Goal: Find contact information: Find contact information

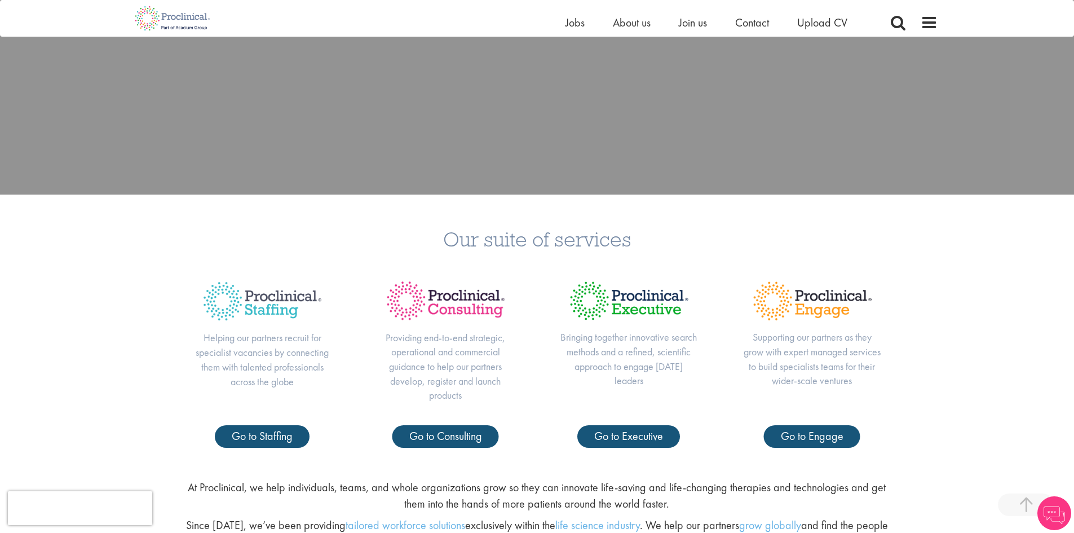
scroll to position [169, 0]
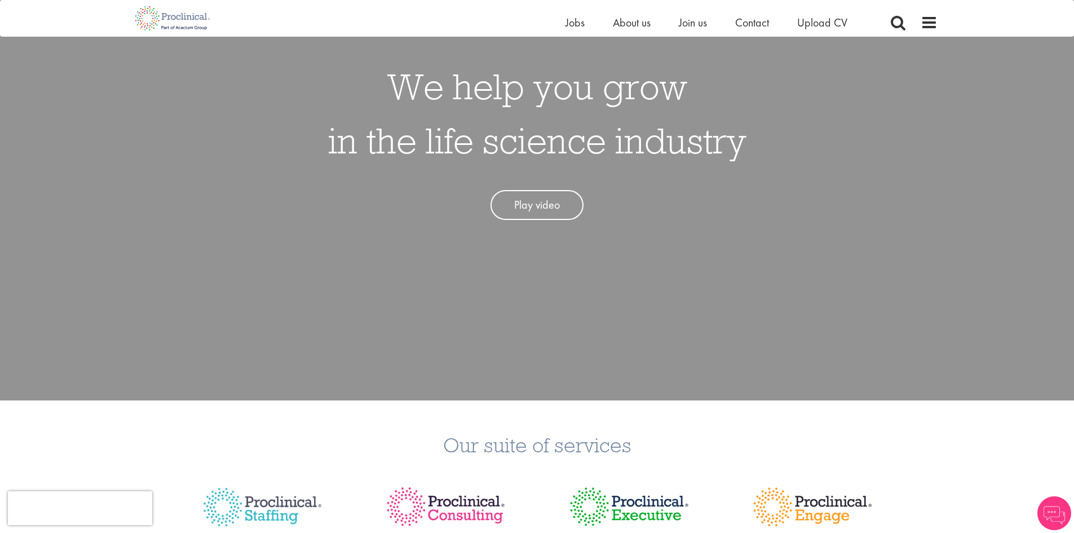
click at [734, 22] on ul "Home Jobs About us Join us Contact Upload CV" at bounding box center [720, 22] width 310 height 17
click at [754, 24] on span "Contact" at bounding box center [752, 22] width 34 height 15
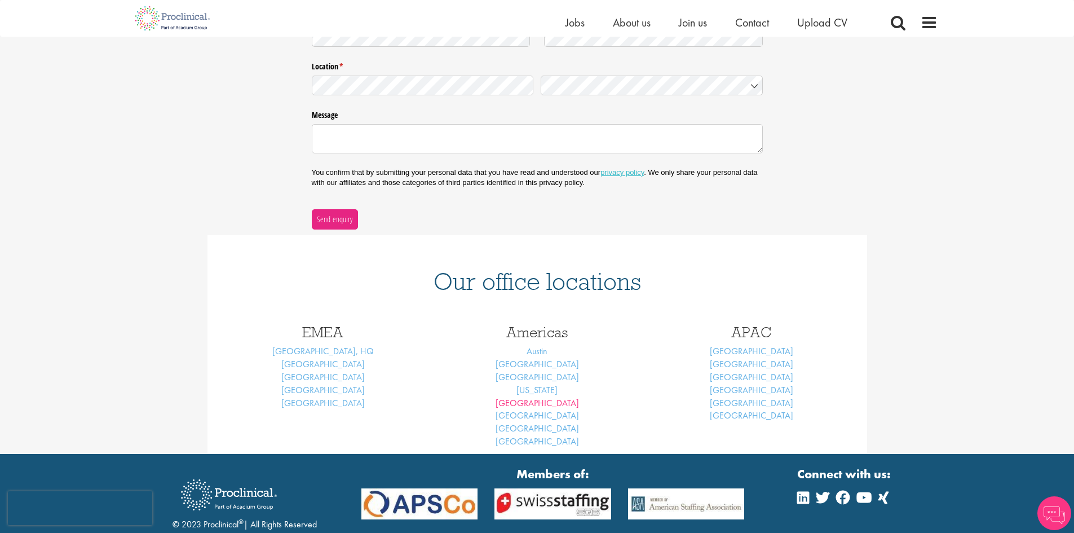
scroll to position [354, 0]
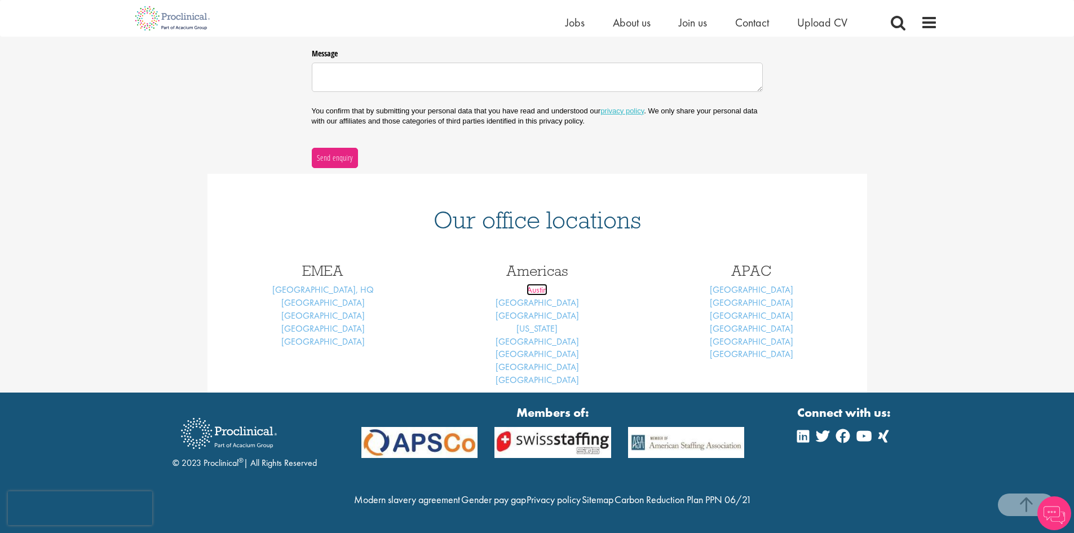
click at [544, 284] on link "Austin" at bounding box center [536, 290] width 21 height 12
